Goal: Find specific page/section

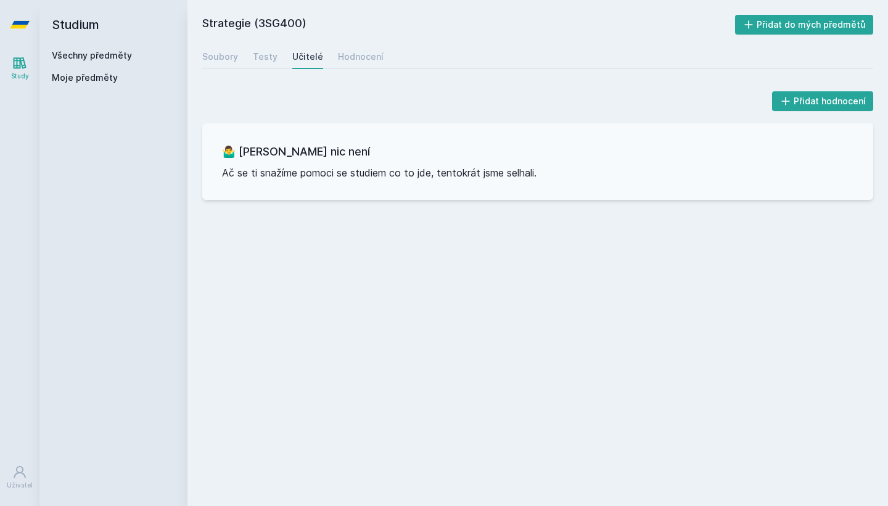
click at [68, 59] on link "Všechny předměty" at bounding box center [92, 55] width 80 height 10
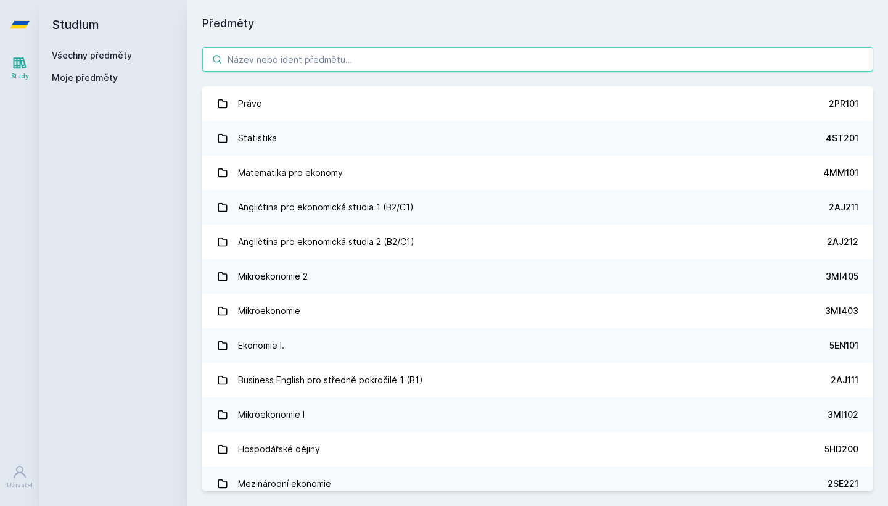
click at [255, 64] on input "search" at bounding box center [537, 59] width 671 height 25
paste input "3MI407)"
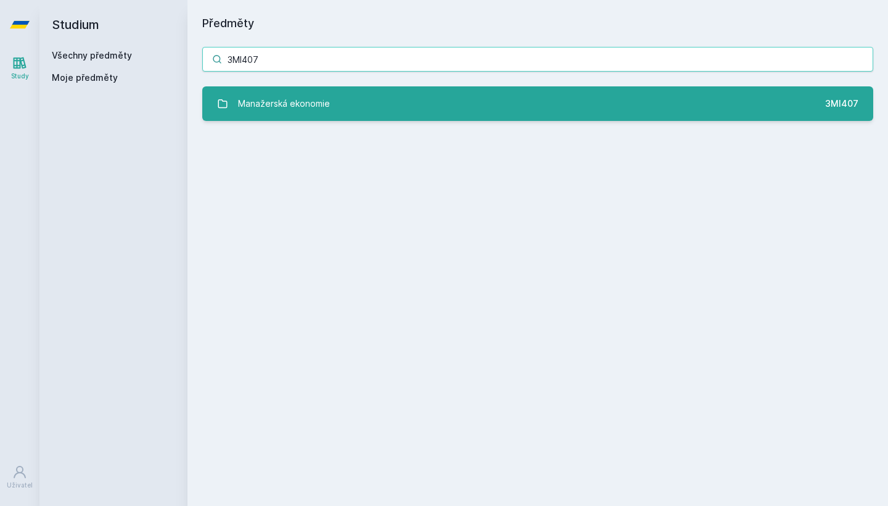
type input "3MI407"
click at [283, 100] on div "Manažerská ekonomie" at bounding box center [284, 103] width 92 height 25
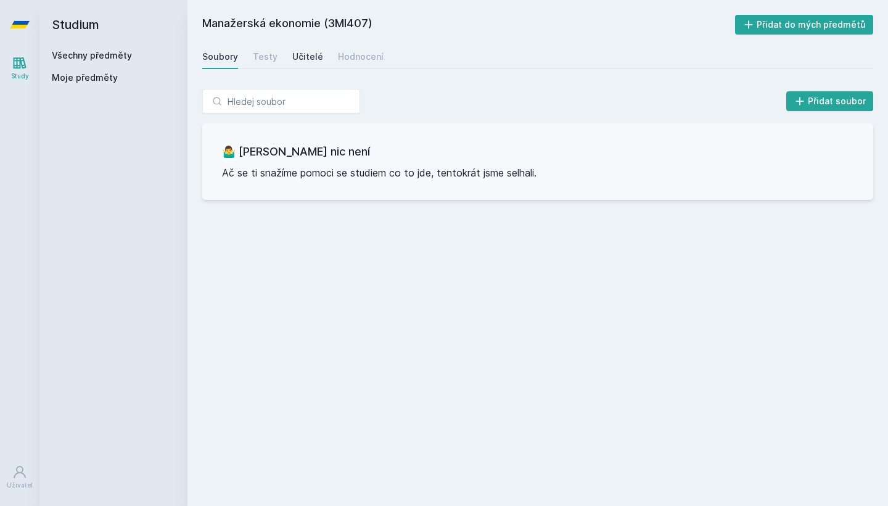
click at [303, 56] on div "Učitelé" at bounding box center [307, 57] width 31 height 12
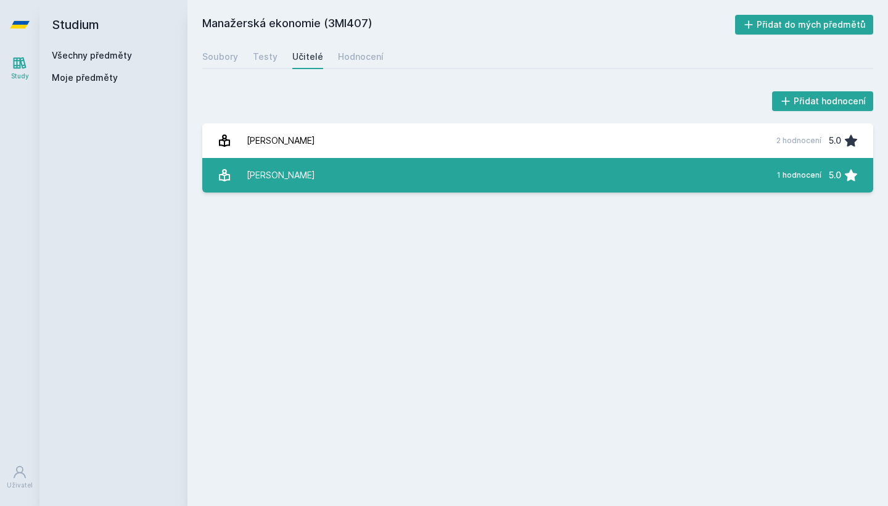
click at [303, 168] on div "[PERSON_NAME]" at bounding box center [281, 175] width 68 height 25
